Goal: Communication & Community: Share content

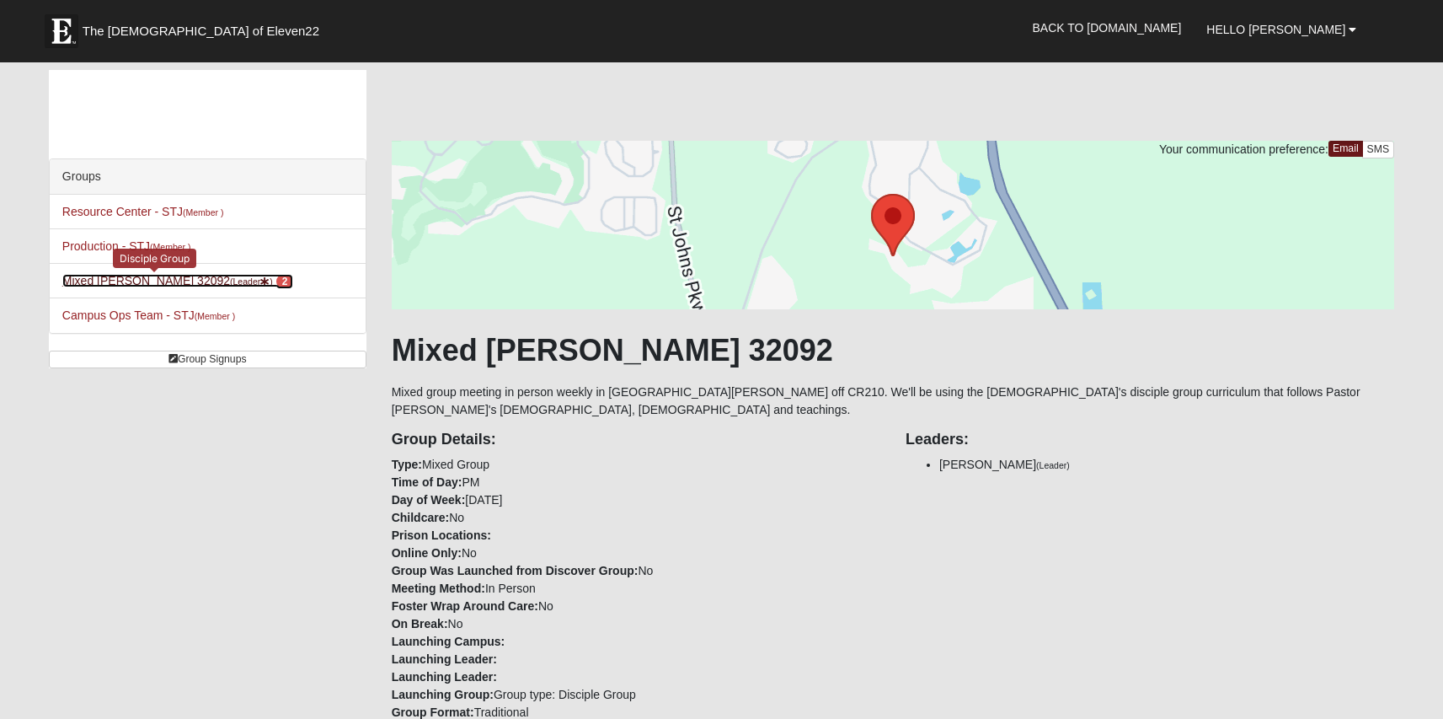
click at [170, 281] on link "Mixed Stevens 32092 (Leader ) 2" at bounding box center [177, 280] width 231 height 13
click at [160, 282] on link "Mixed Stevens 32092 (Leader ) 2" at bounding box center [177, 280] width 231 height 13
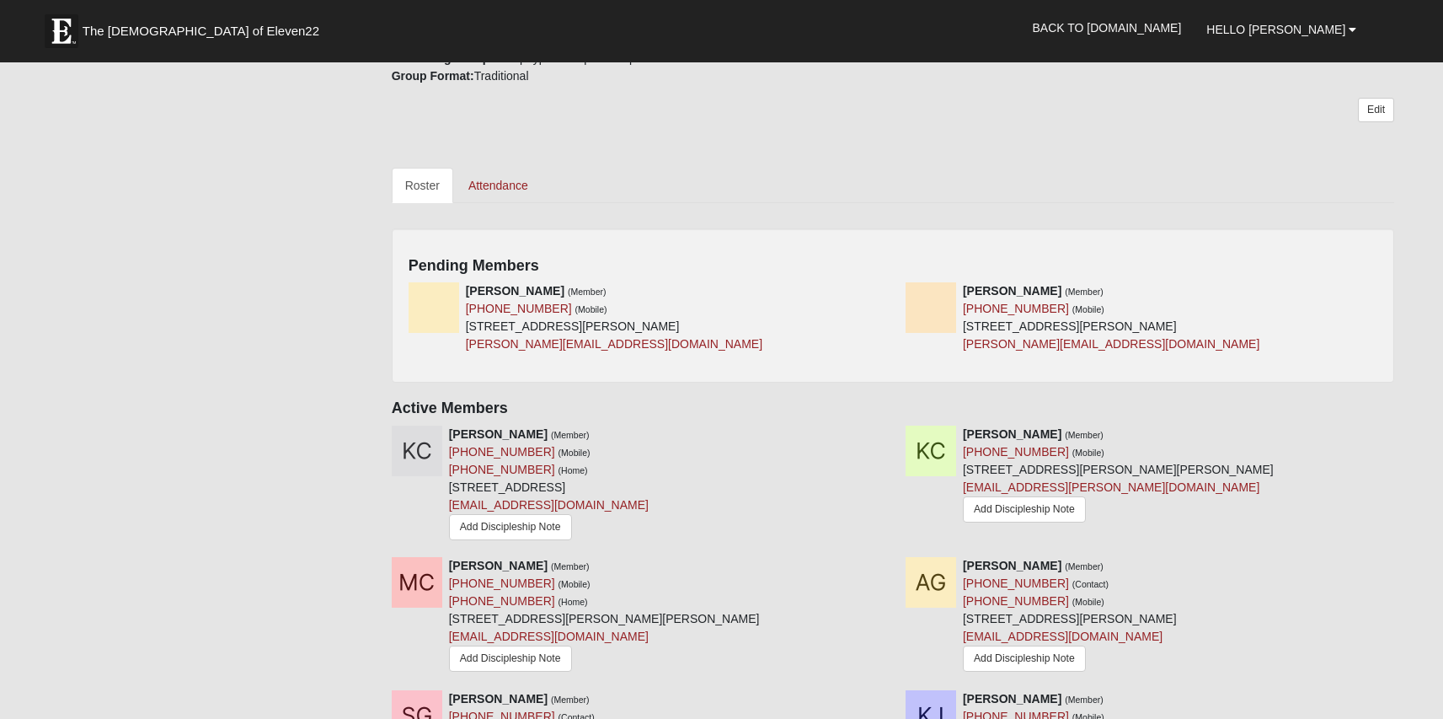
scroll to position [646, 0]
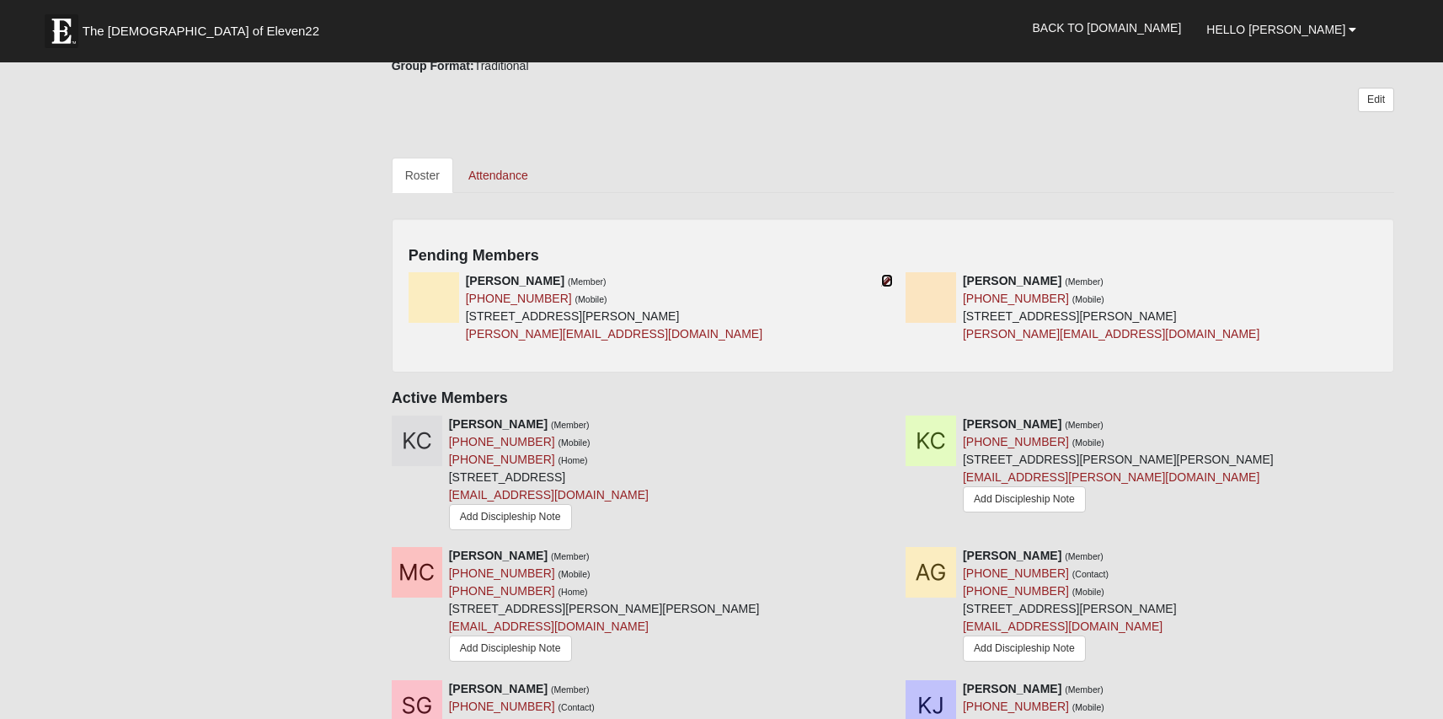
click at [881, 282] on icon at bounding box center [887, 281] width 12 height 12
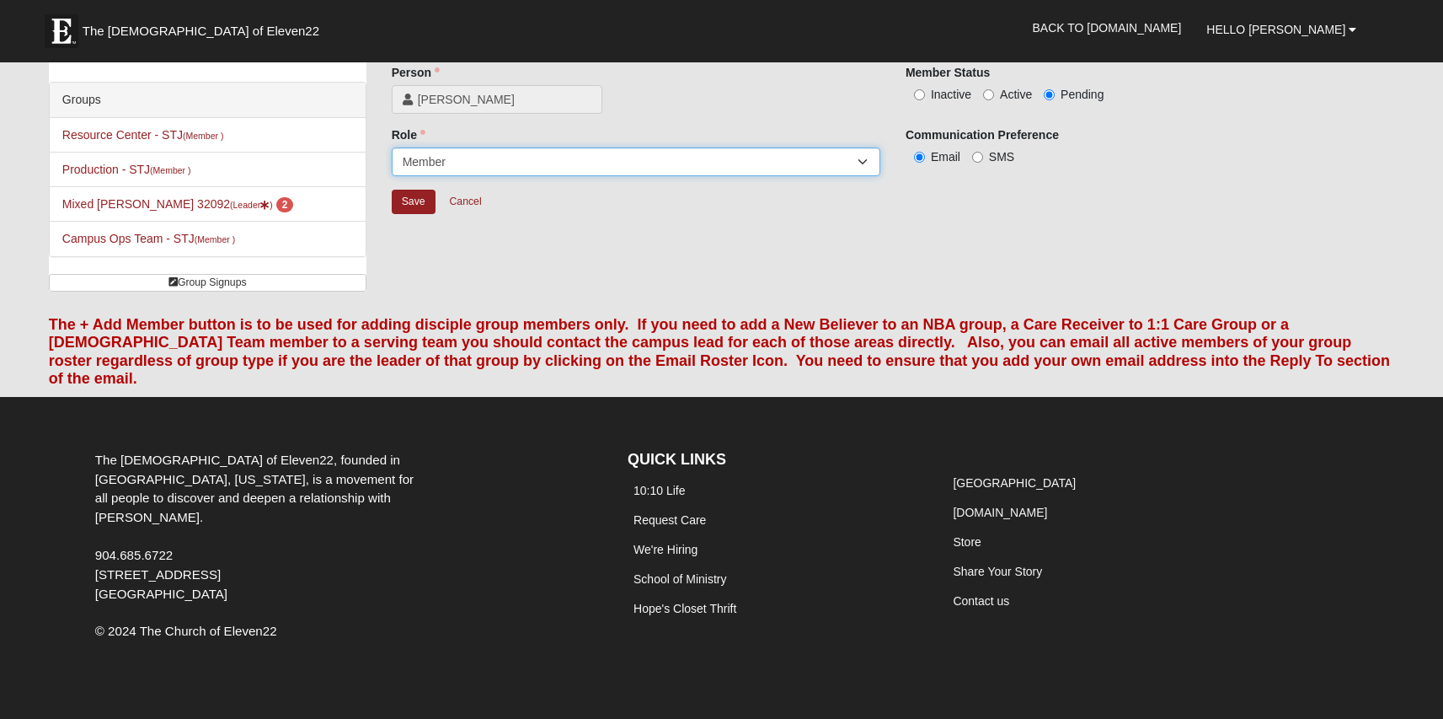
click at [698, 160] on select "Leader Coleader Coach Member Campus Lead Future Leader" at bounding box center [636, 161] width 489 height 29
click at [392, 147] on select "Leader Coleader Coach Member Campus Lead Future Leader" at bounding box center [636, 161] width 489 height 29
click at [998, 91] on label "Active" at bounding box center [1007, 94] width 49 height 17
click at [994, 91] on input "Active" at bounding box center [988, 94] width 11 height 11
radio input "true"
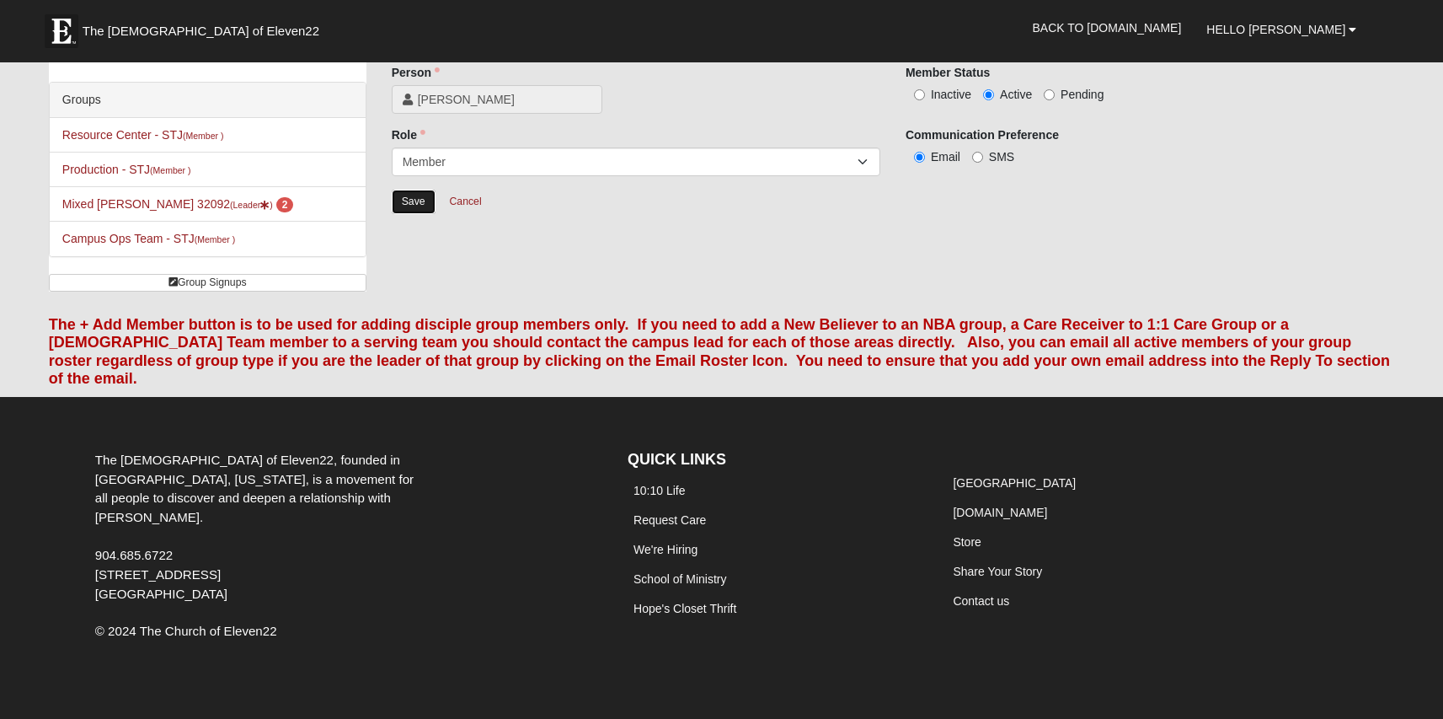
click at [417, 204] on input "Save" at bounding box center [414, 202] width 44 height 24
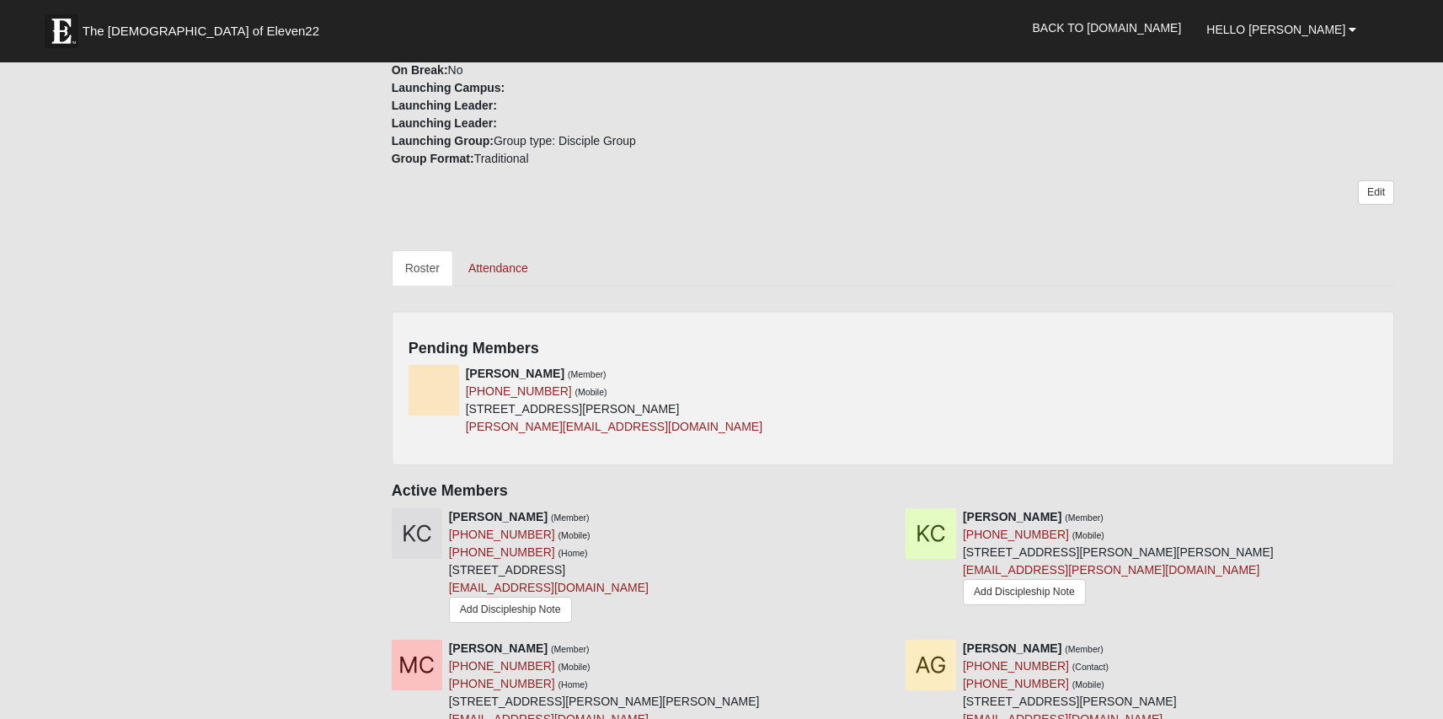
scroll to position [602, 0]
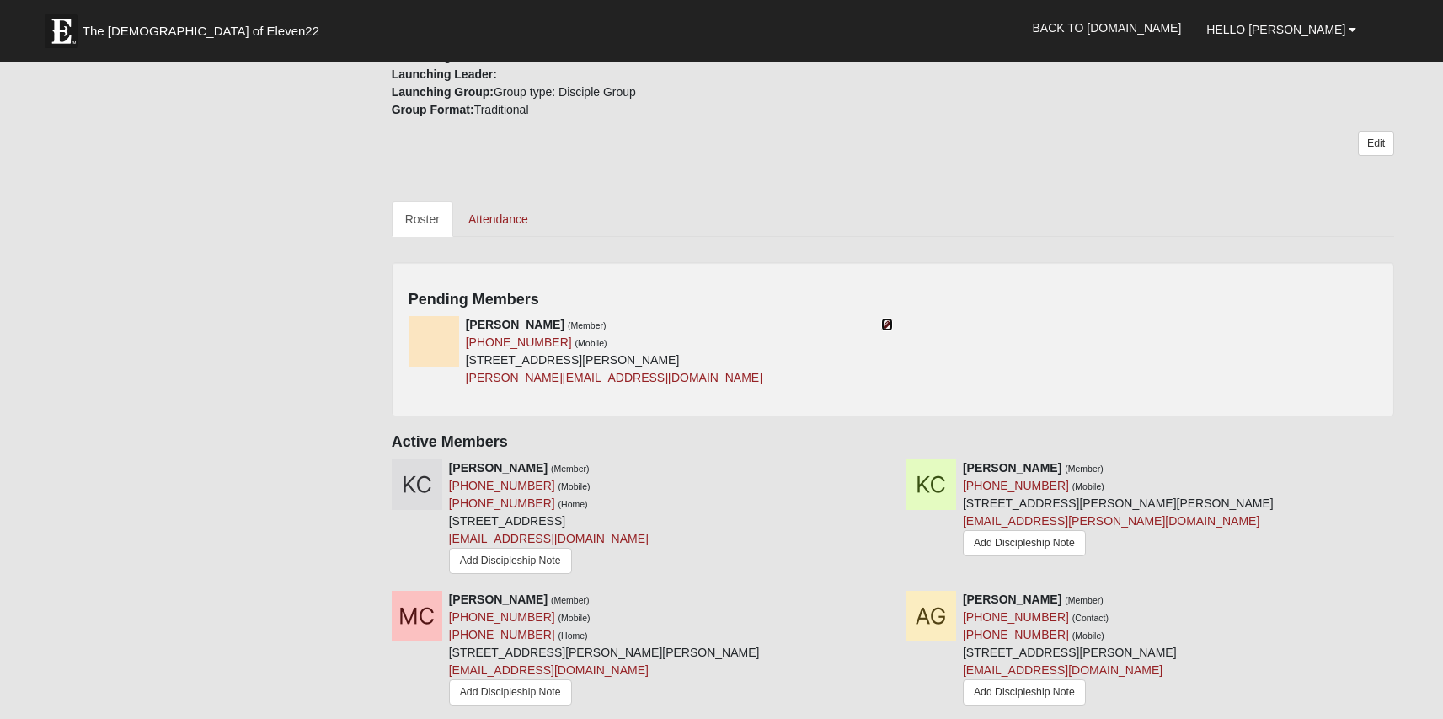
click at [890, 320] on icon at bounding box center [887, 324] width 12 height 12
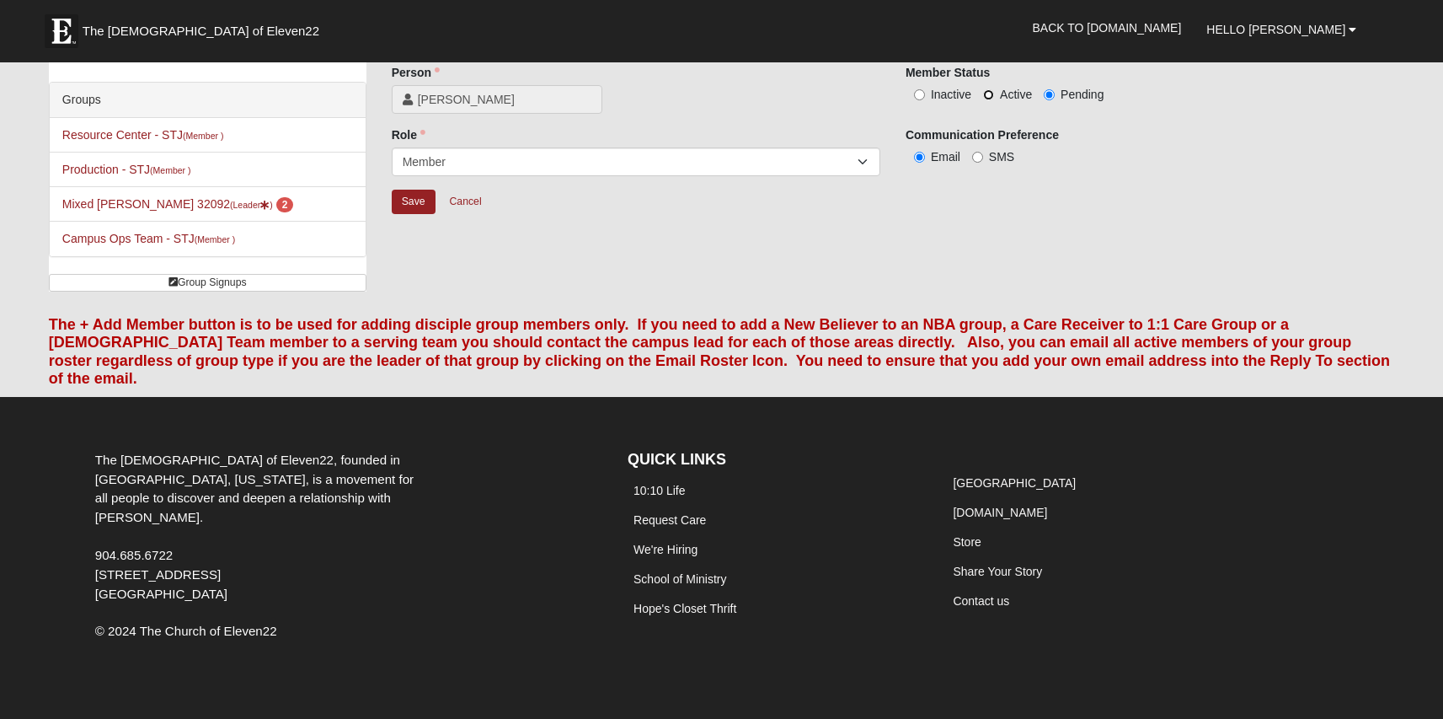
click at [986, 93] on input "Active" at bounding box center [988, 94] width 11 height 11
radio input "true"
click at [402, 196] on input "Save" at bounding box center [414, 202] width 44 height 24
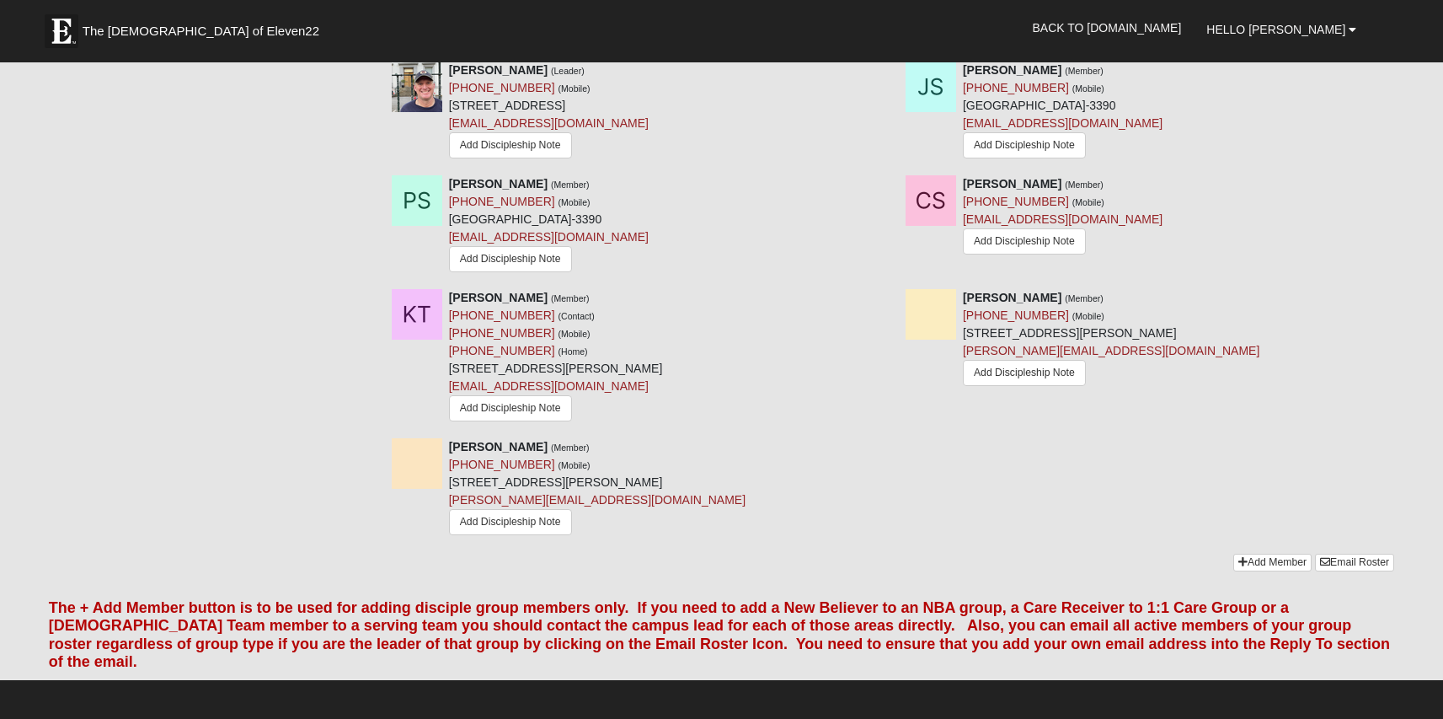
scroll to position [1793, 0]
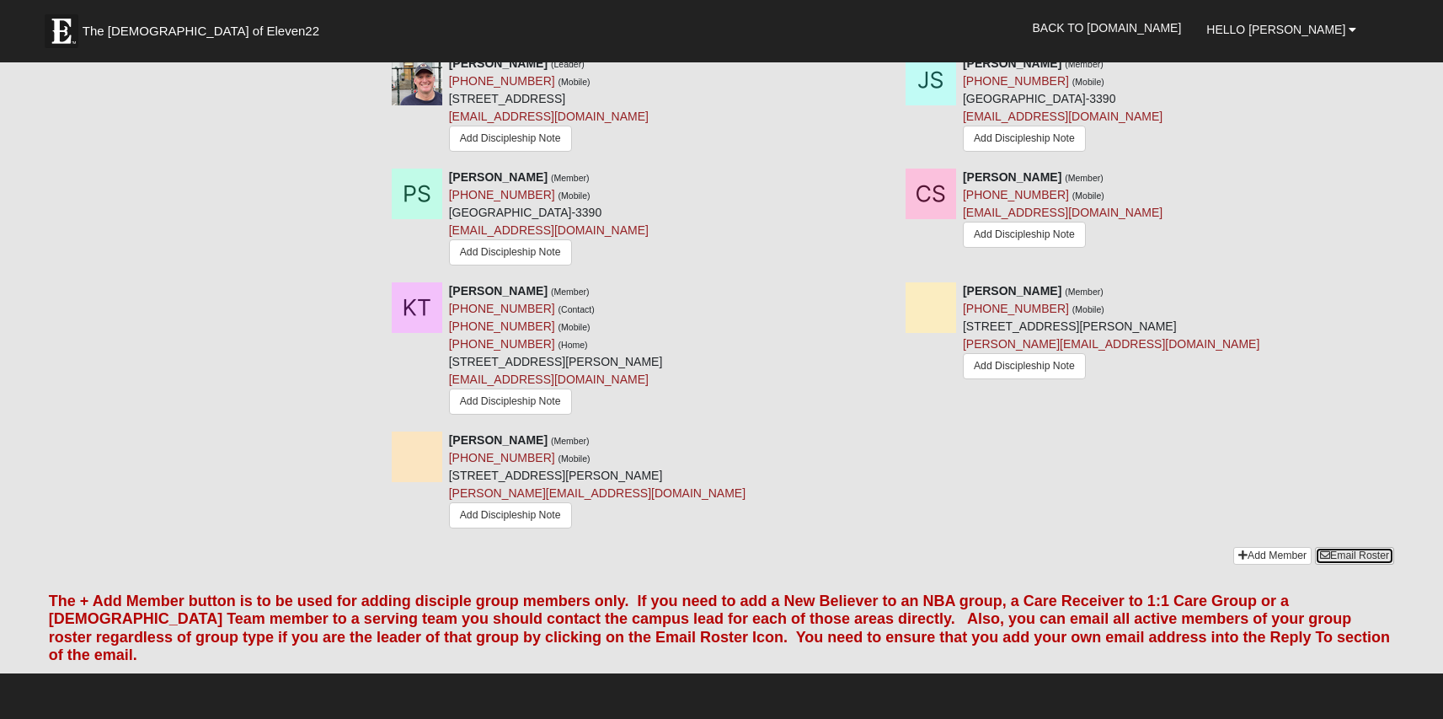
click at [1348, 564] on link "Email Roster" at bounding box center [1354, 556] width 79 height 18
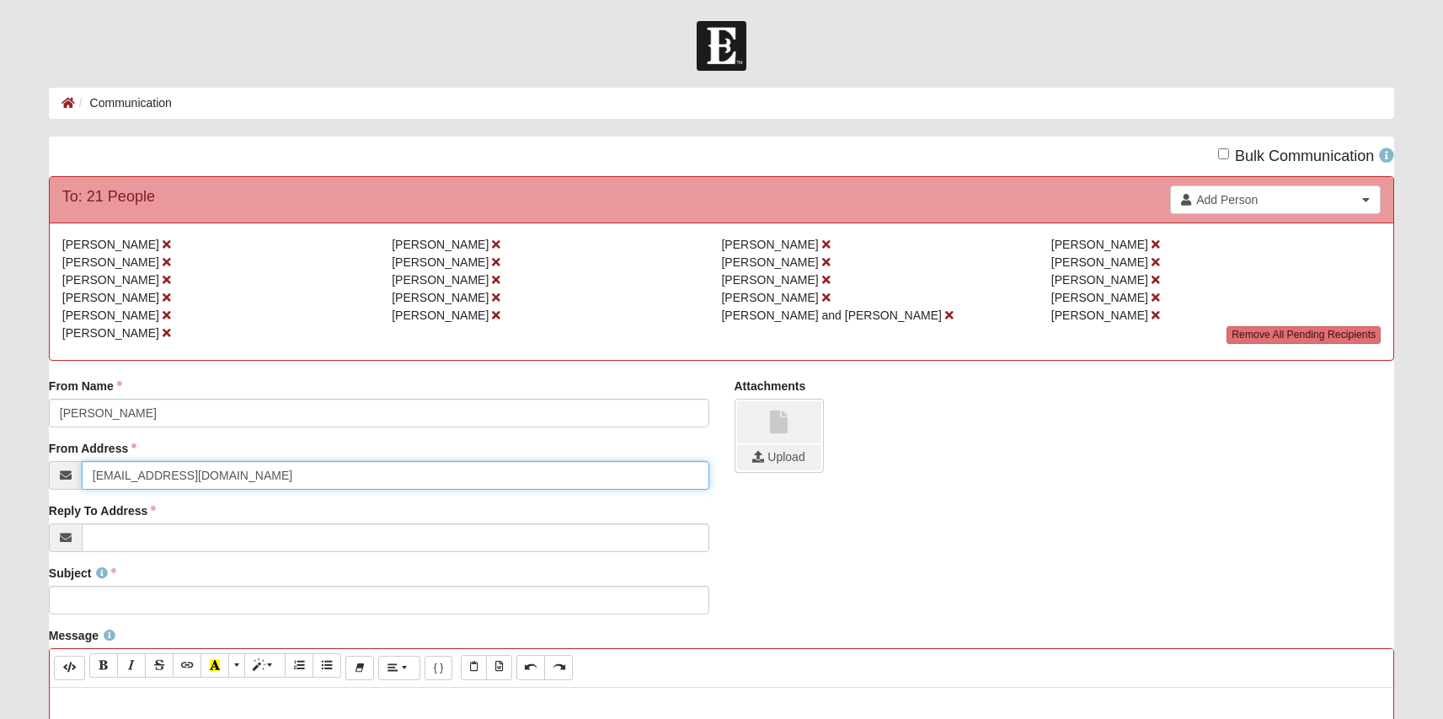
click at [190, 470] on input "[EMAIL_ADDRESS][DOMAIN_NAME]" at bounding box center [396, 475] width 628 height 29
type input "[EMAIL_ADDRESS][DOMAIN_NAME]"
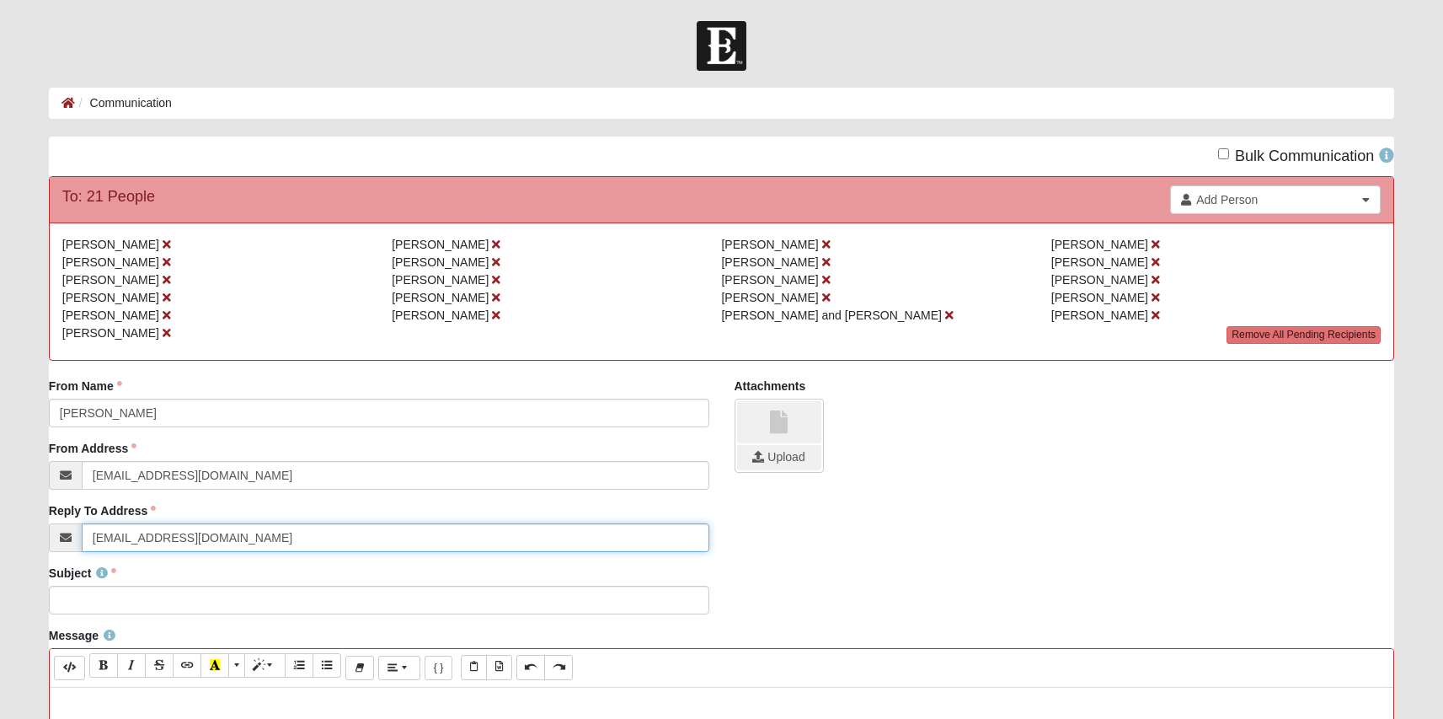
type input "[EMAIL_ADDRESS][DOMAIN_NAME]"
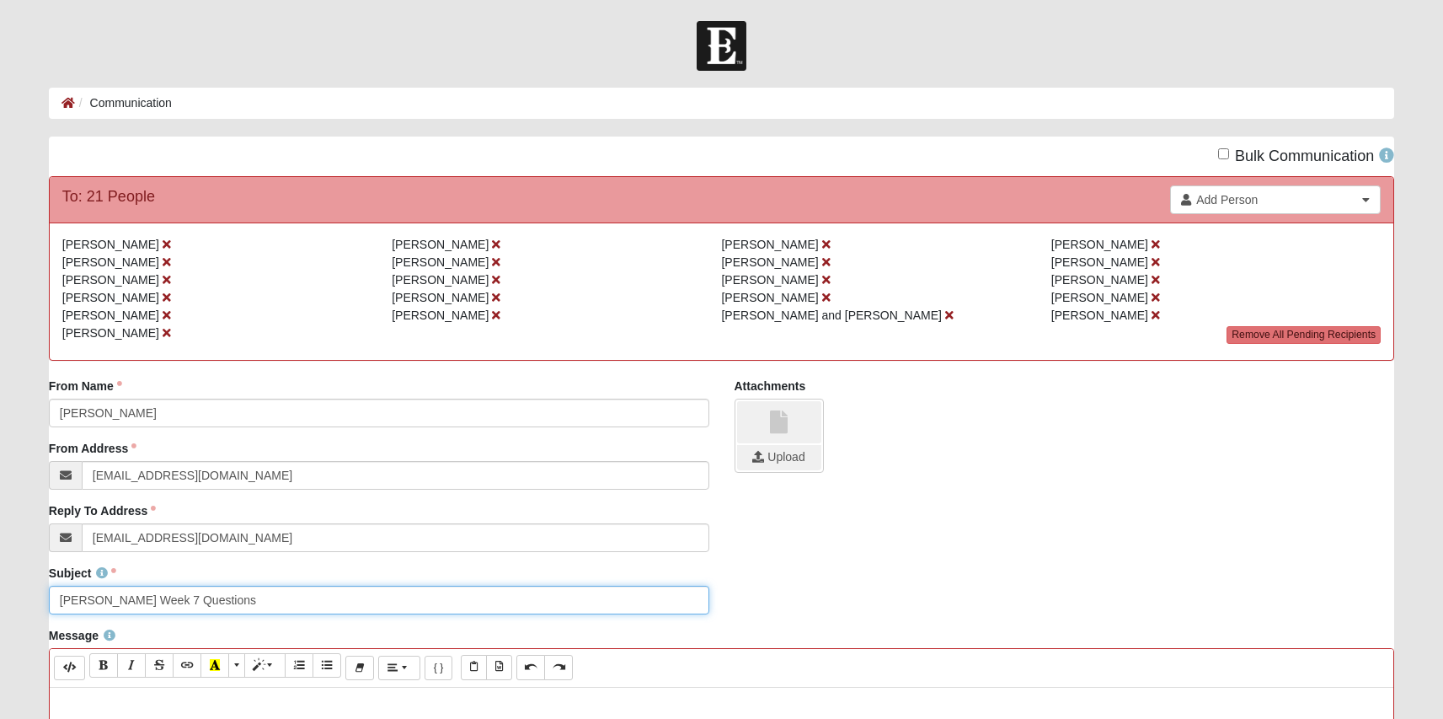
type input "[PERSON_NAME] Week 7 Questions"
click at [224, 686] on div "Background Color Transparent Select #ffff00 Text Color Reset to default Select …" at bounding box center [722, 668] width 1344 height 39
paste div
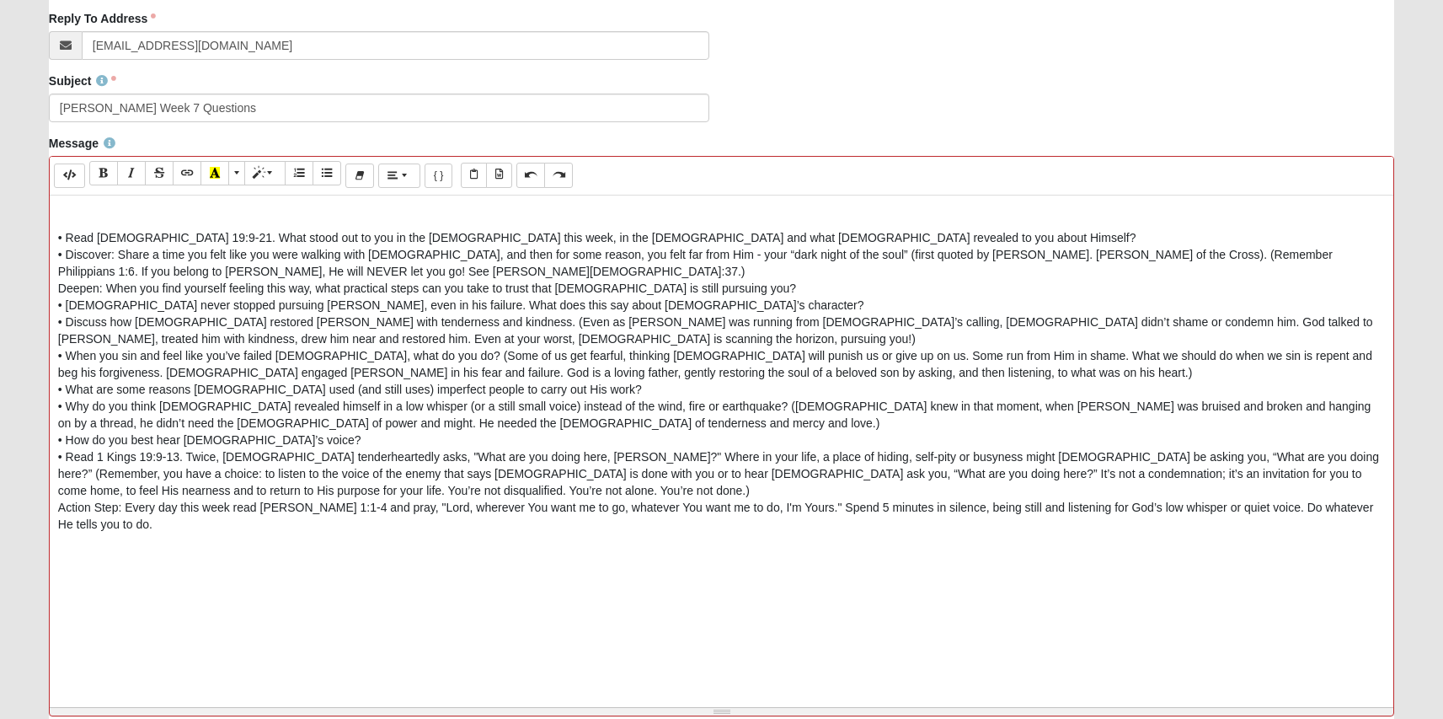
scroll to position [499, 0]
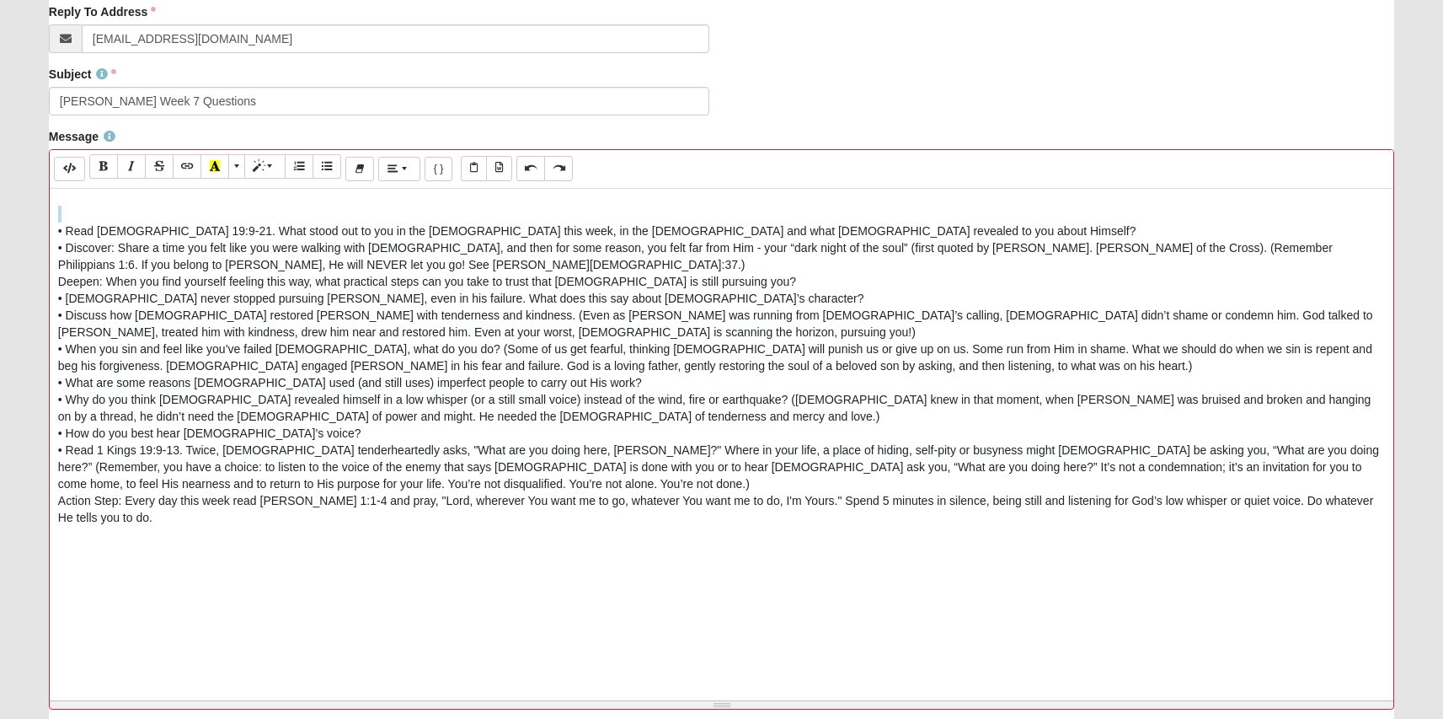
drag, startPoint x: 54, startPoint y: 228, endPoint x: 40, endPoint y: 175, distance: 55.0
click at [40, 174] on div "Message Background Color Transparent Select #ffff00 Text Color Reset to default…" at bounding box center [721, 425] width 1371 height 594
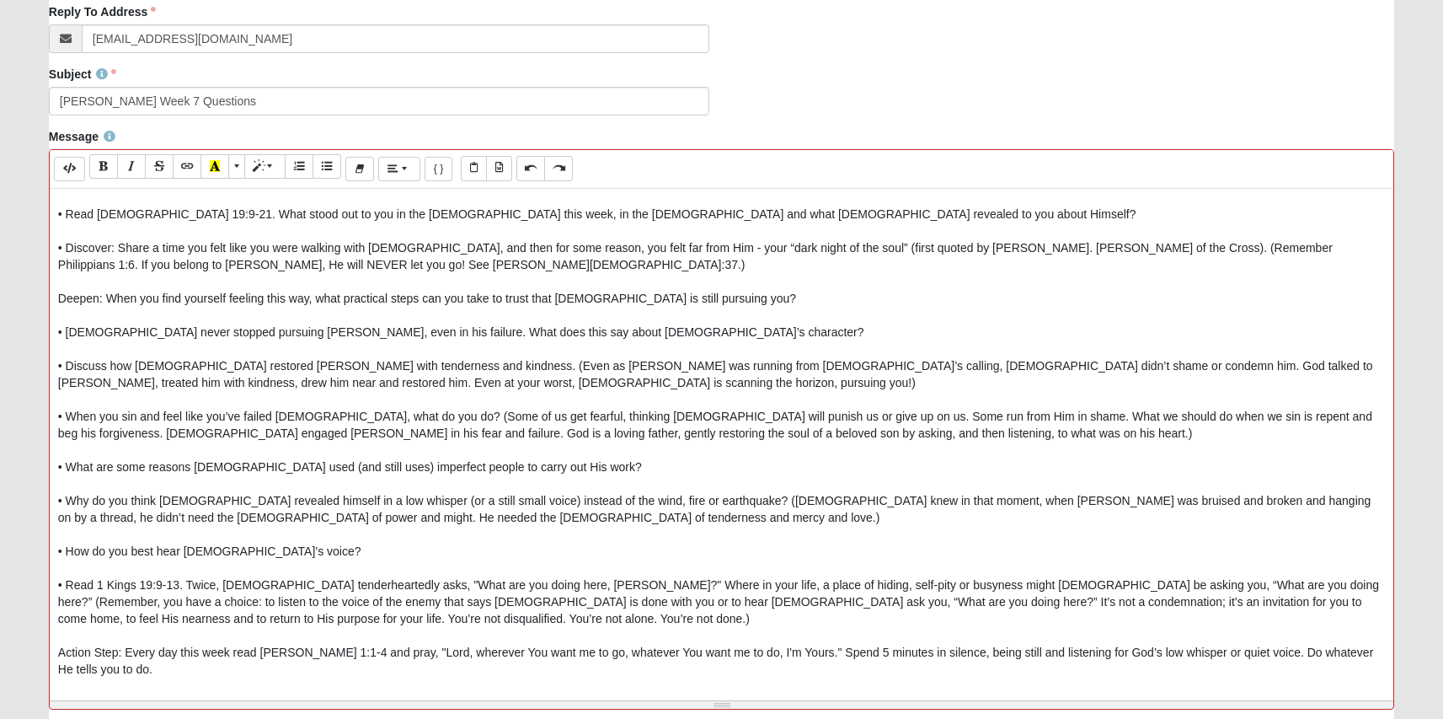
click at [67, 181] on div at bounding box center [69, 169] width 31 height 25
click at [67, 176] on button "Code Editor" at bounding box center [69, 169] width 31 height 24
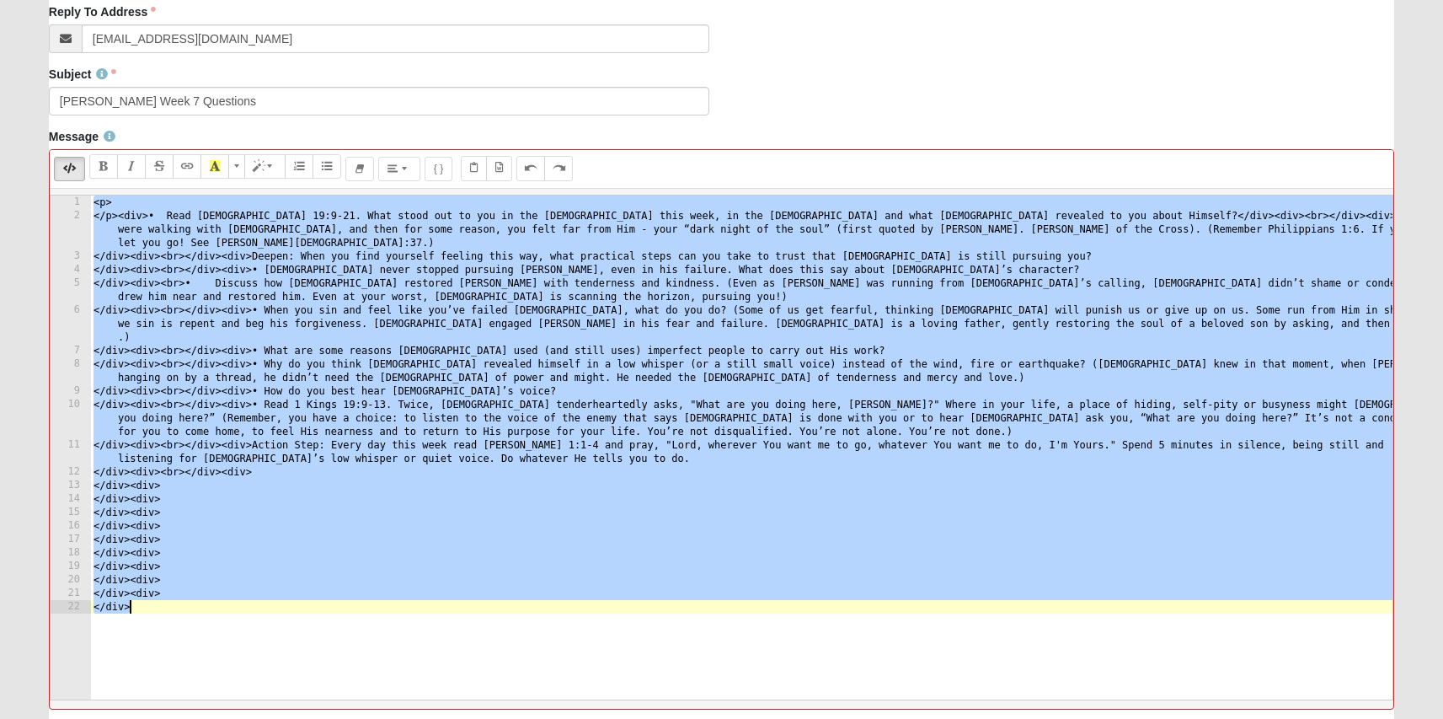
click at [158, 218] on div "< p > </ p > < div > • Read [DEMOGRAPHIC_DATA] 19:9-21. What stood out to you i…" at bounding box center [741, 460] width 1302 height 531
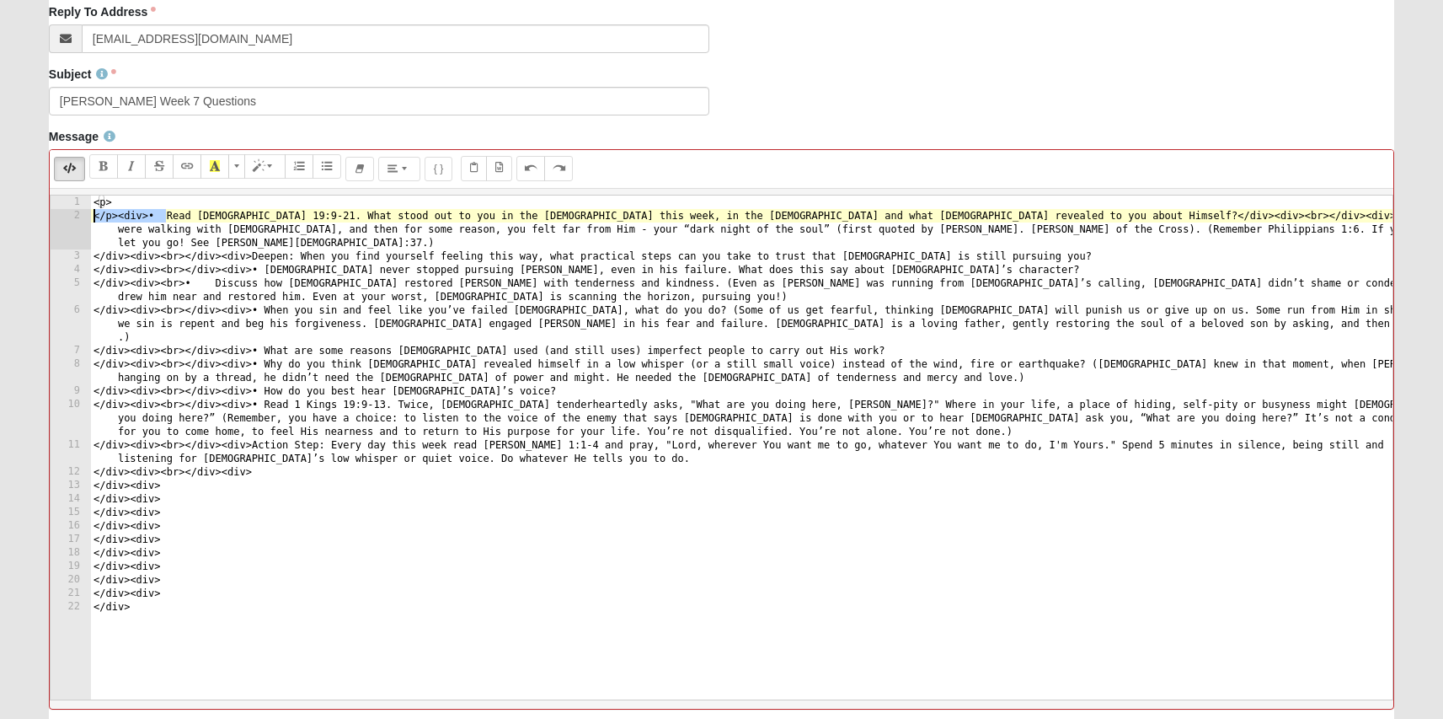
click at [363, 23] on div "Reply To Address [EMAIL_ADDRESS][DOMAIN_NAME] Email address is not valid" at bounding box center [379, 28] width 660 height 50
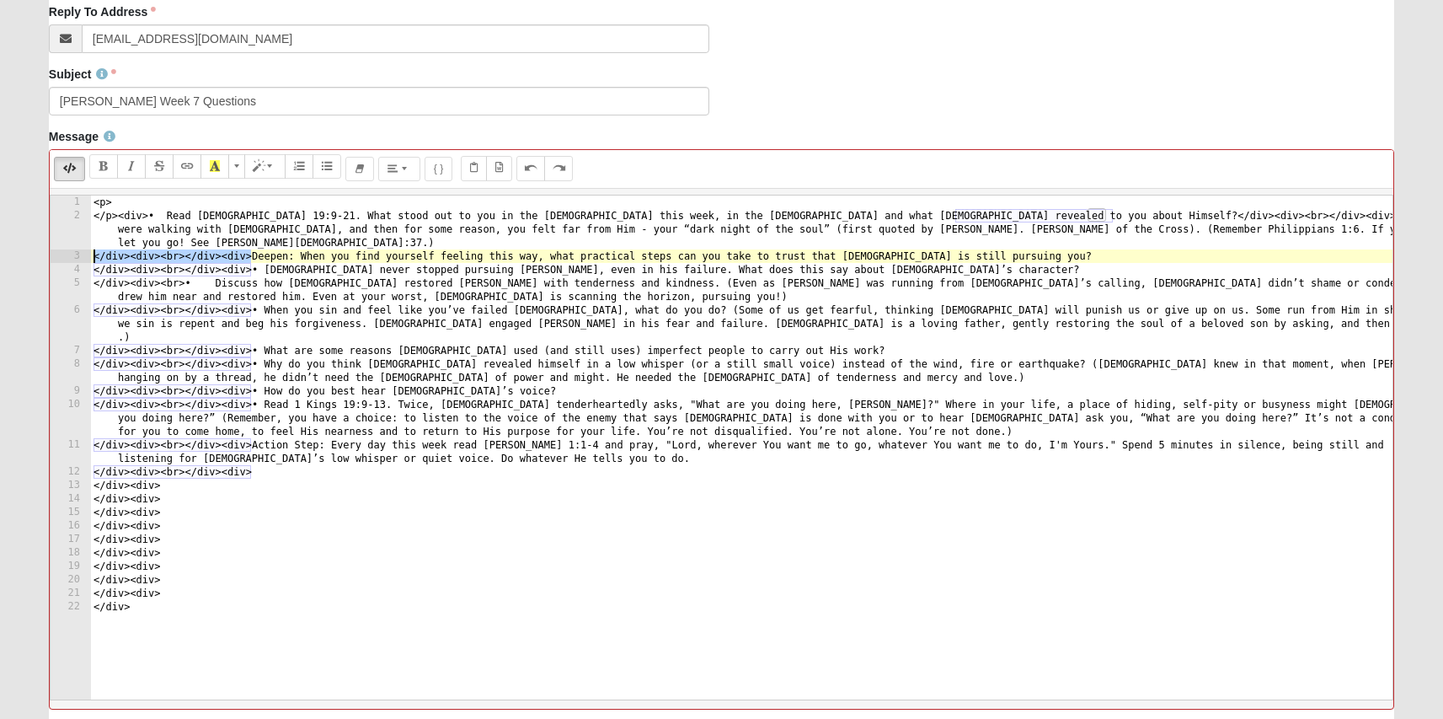
drag, startPoint x: 250, startPoint y: 255, endPoint x: 48, endPoint y: 254, distance: 202.2
click at [48, 254] on div "Message Background Color Transparent Select #ffff00 Text Color Reset to default…" at bounding box center [721, 425] width 1371 height 594
paste textarea
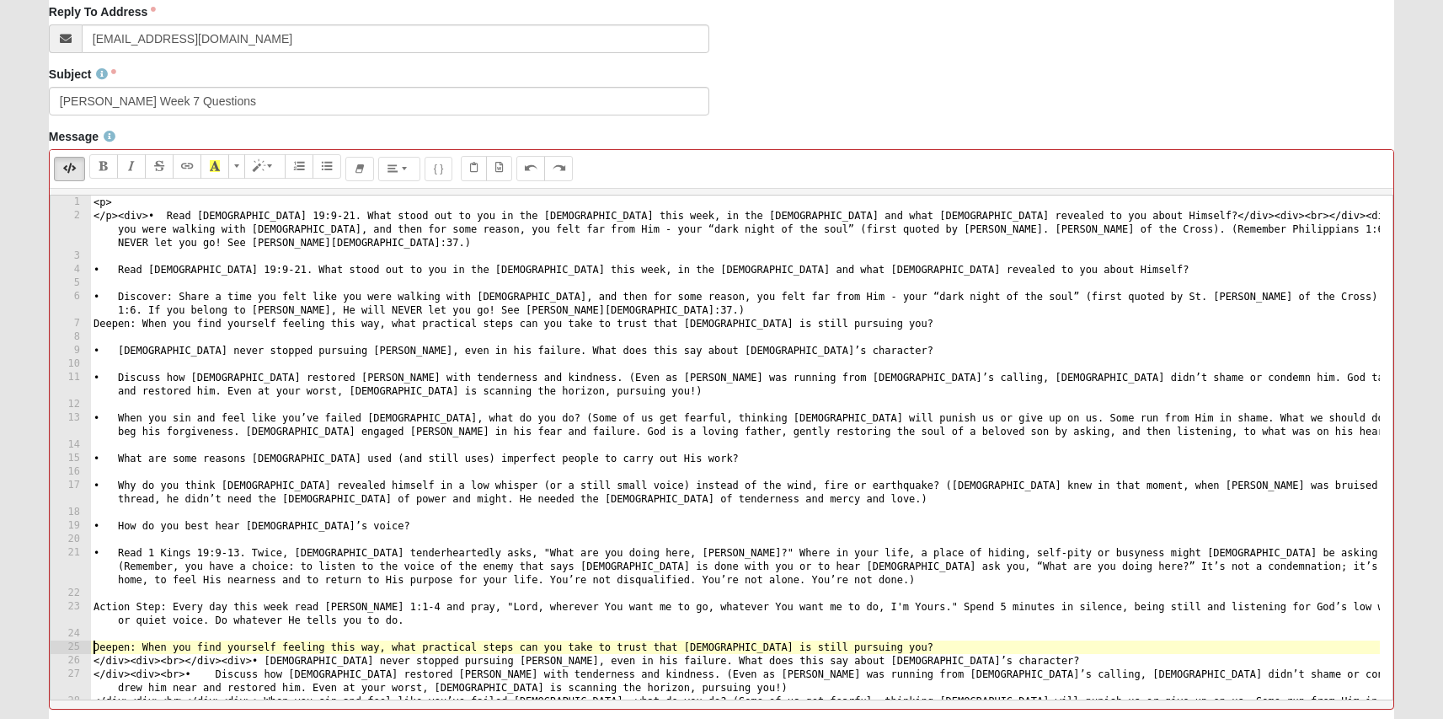
type textarea "</div><div><br></div><div>Deepen: When you find yourself feeling this way, what…"
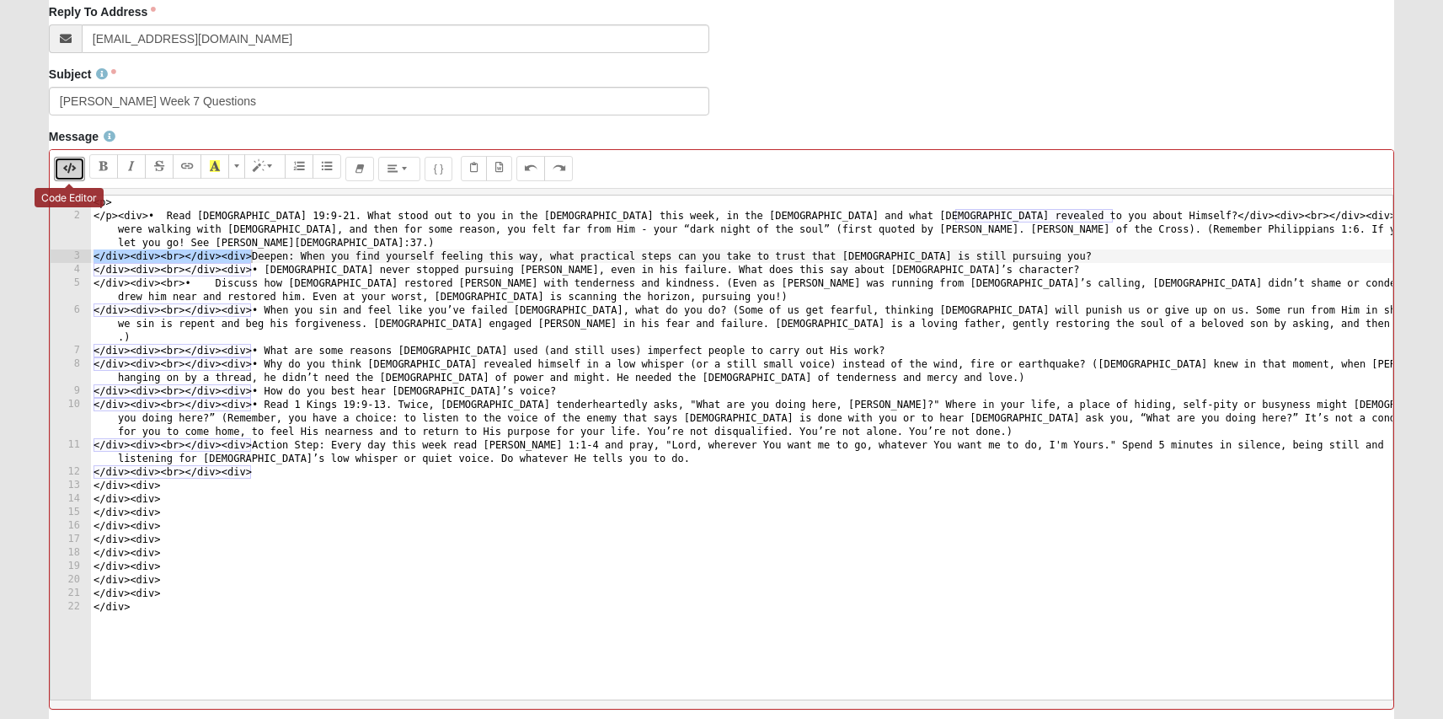
click at [69, 177] on button "Code Editor" at bounding box center [69, 169] width 31 height 24
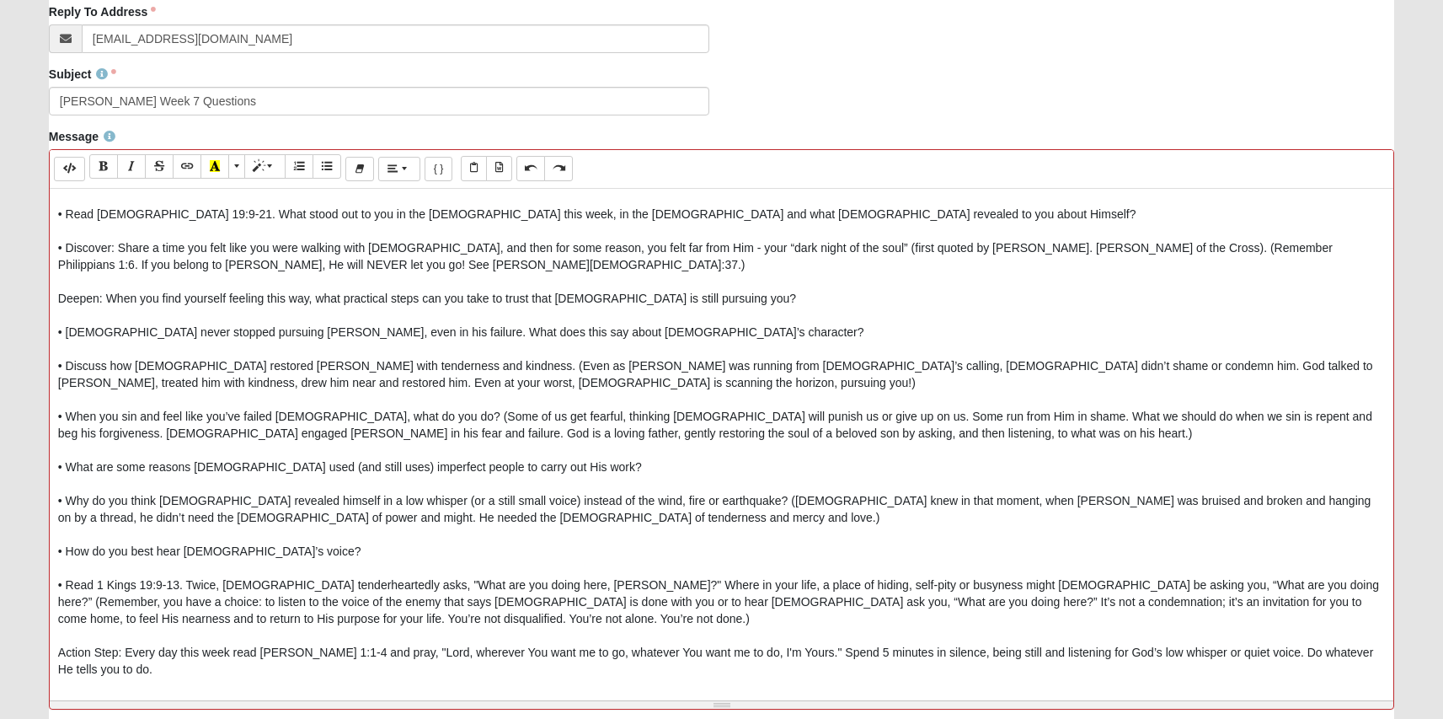
click at [56, 300] on div "• Read [DEMOGRAPHIC_DATA] 19:9-21. What stood out to you in the [DEMOGRAPHIC_DA…" at bounding box center [722, 441] width 1344 height 505
click at [335, 167] on button "Unordered list (⌘+⇧+NUM7)" at bounding box center [327, 166] width 29 height 24
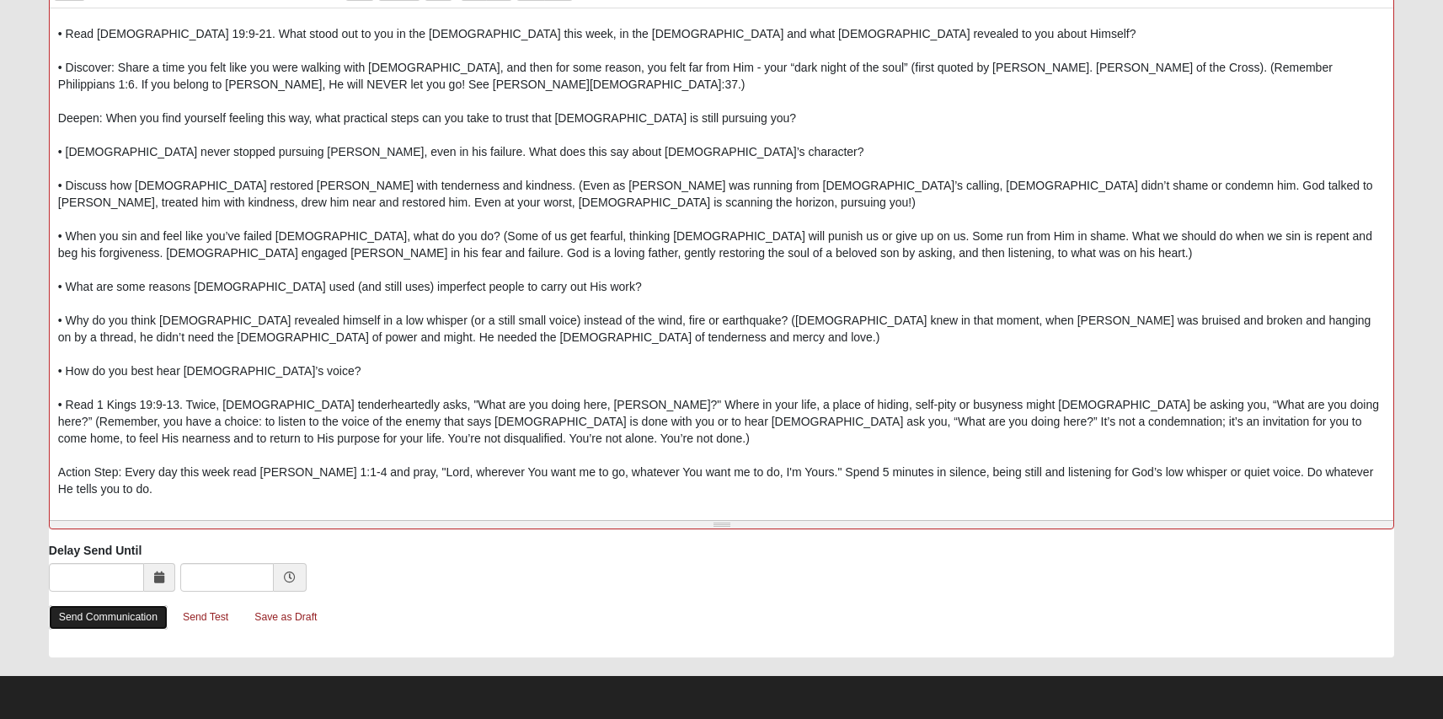
click at [112, 619] on link "Send Communication" at bounding box center [108, 617] width 119 height 24
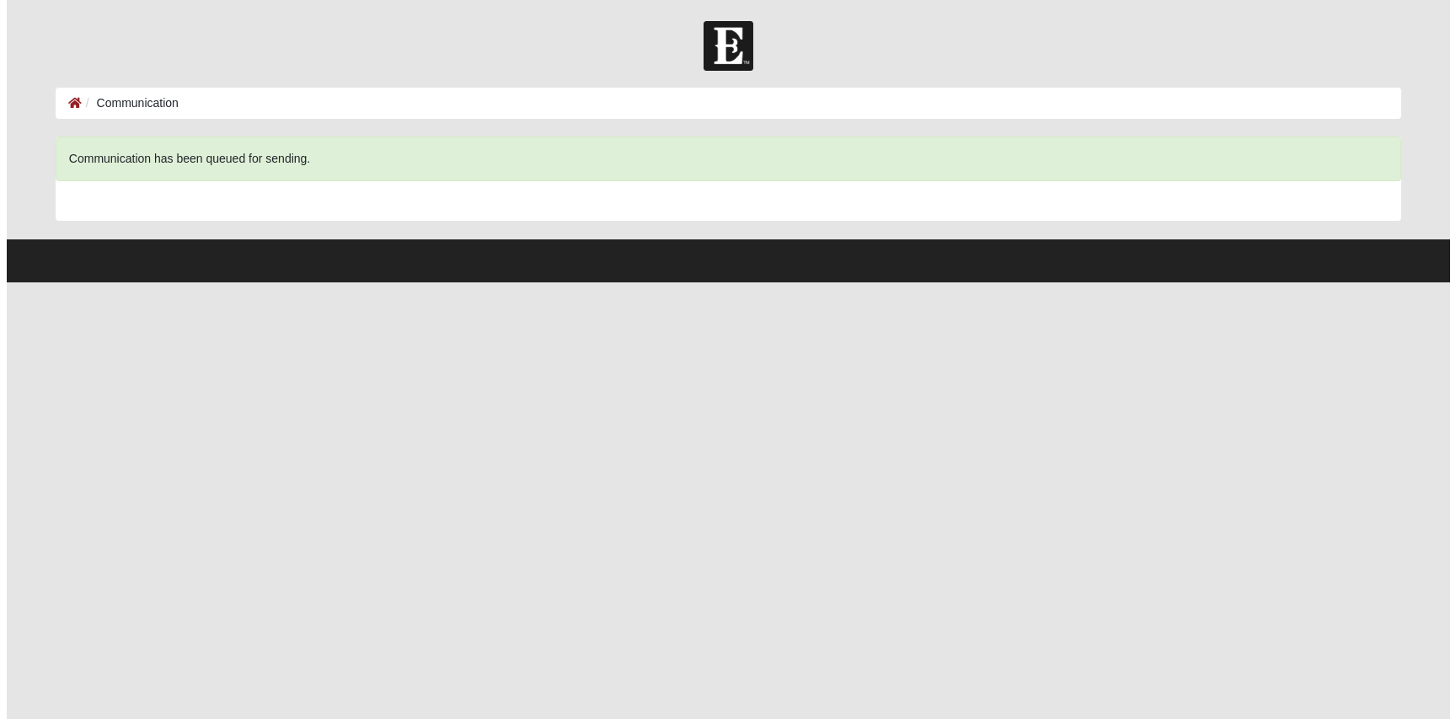
scroll to position [0, 0]
